Goal: Register for event/course

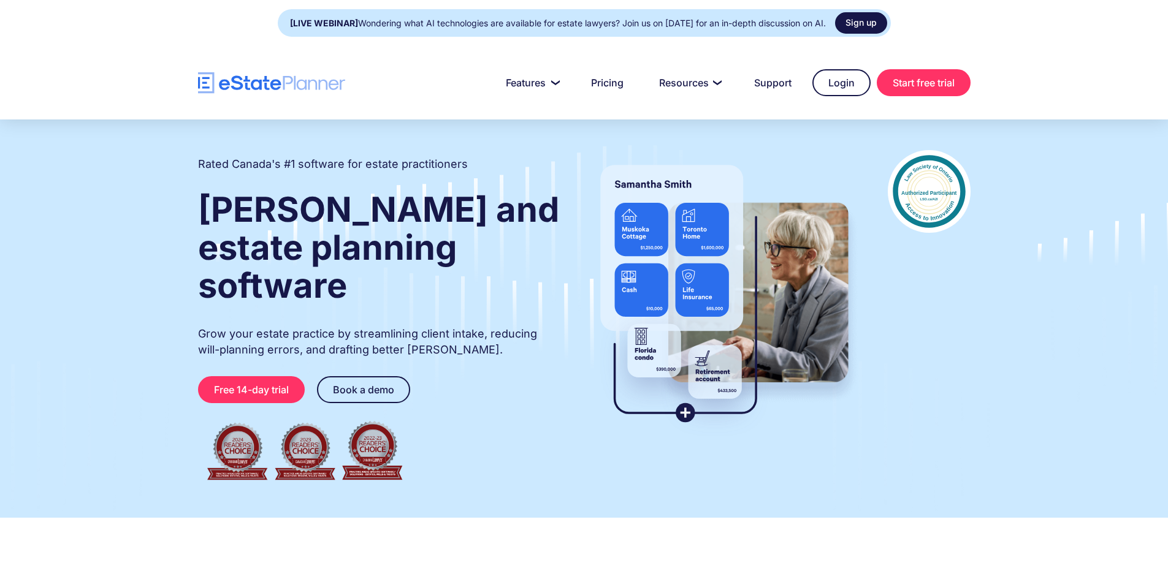
click at [887, 22] on link "Sign up" at bounding box center [861, 22] width 52 height 21
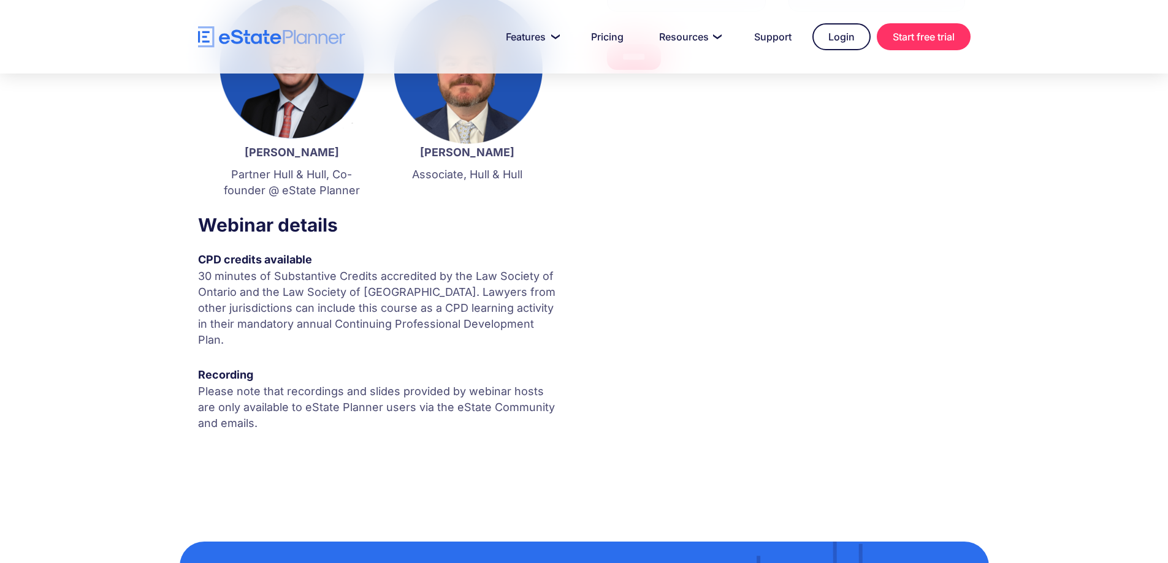
scroll to position [61, 0]
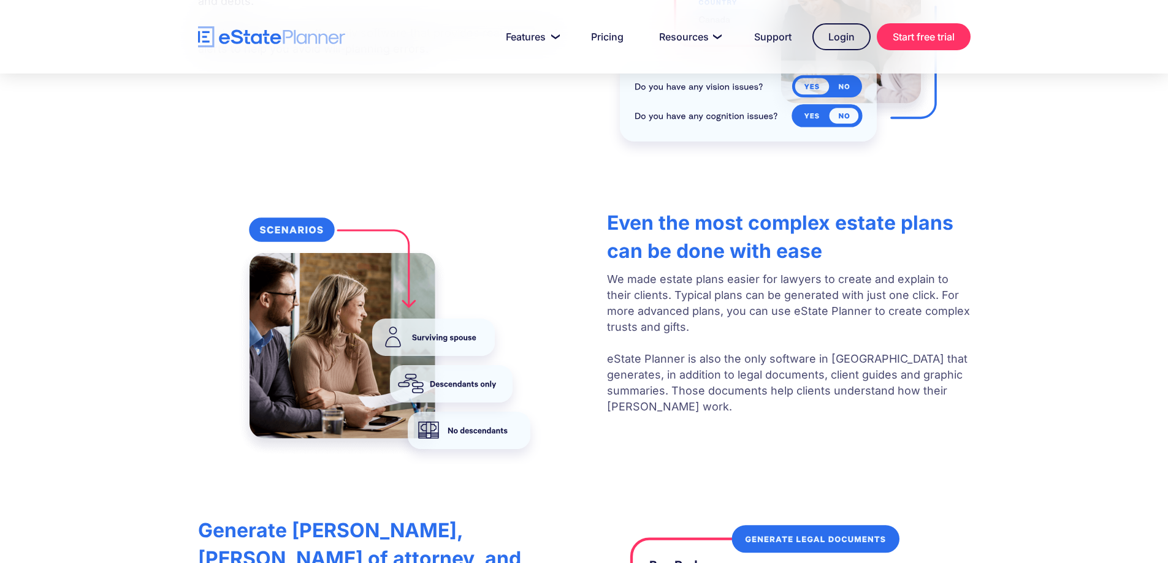
scroll to position [2391, 0]
